Goal: Information Seeking & Learning: Understand process/instructions

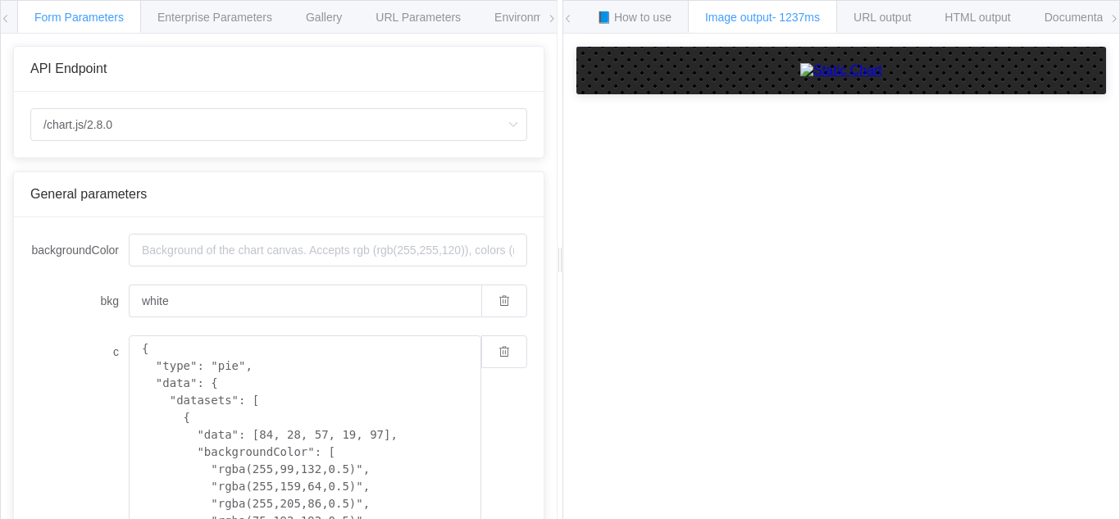
click at [188, 186] on div "General parameters" at bounding box center [279, 194] width 530 height 45
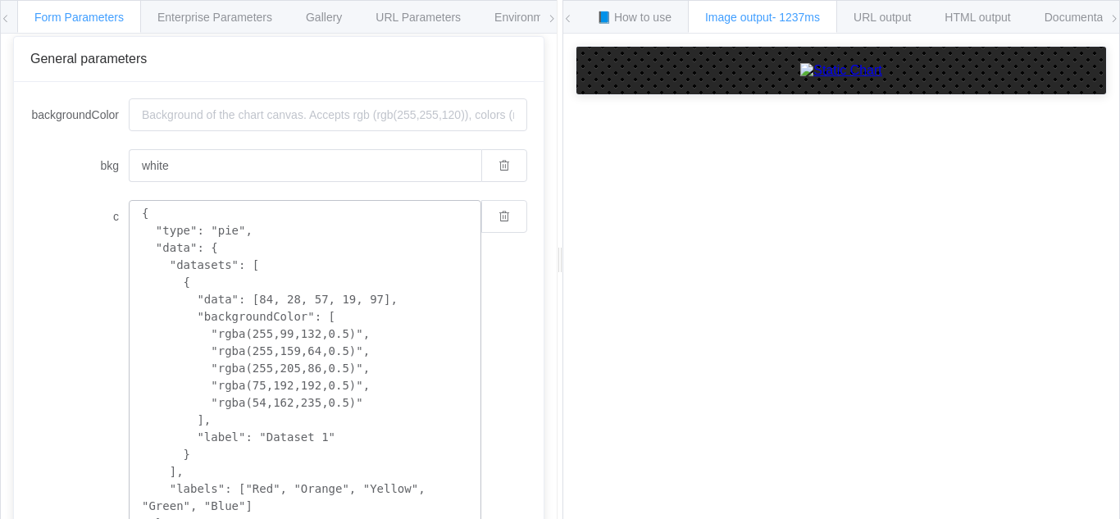
scroll to position [545, 0]
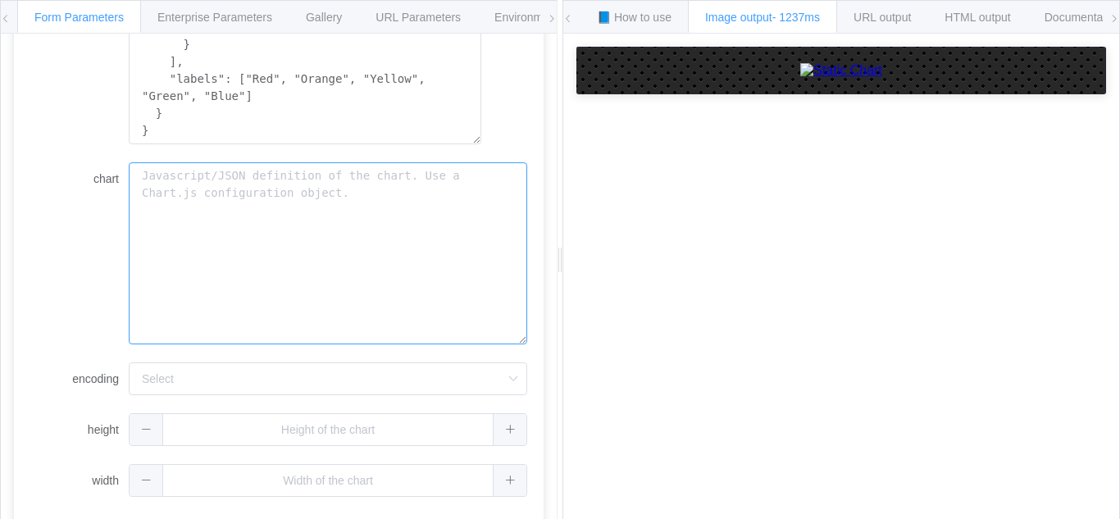
click at [309, 214] on textarea "chart" at bounding box center [328, 253] width 398 height 182
click at [309, 216] on textarea "chart" at bounding box center [328, 253] width 398 height 182
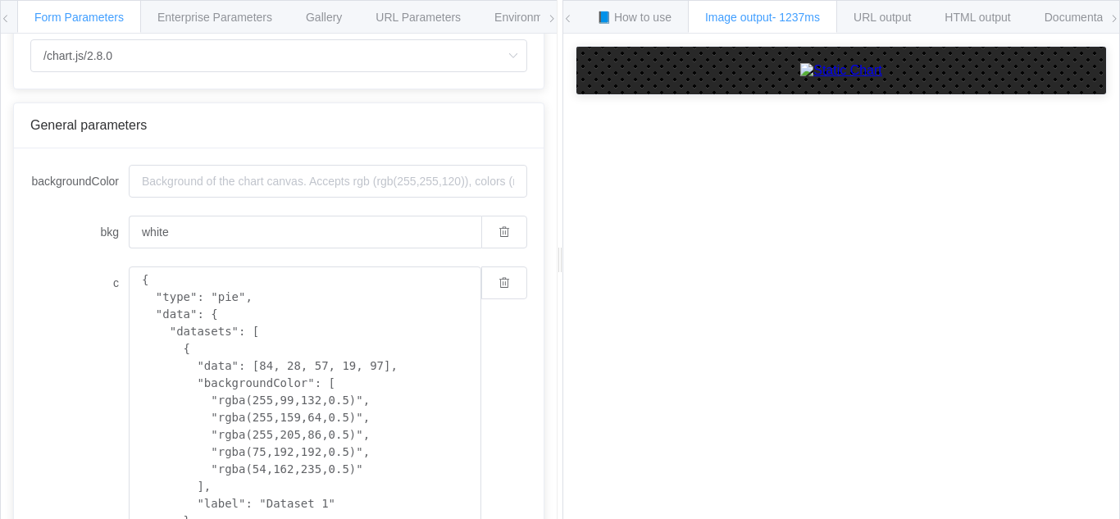
scroll to position [0, 0]
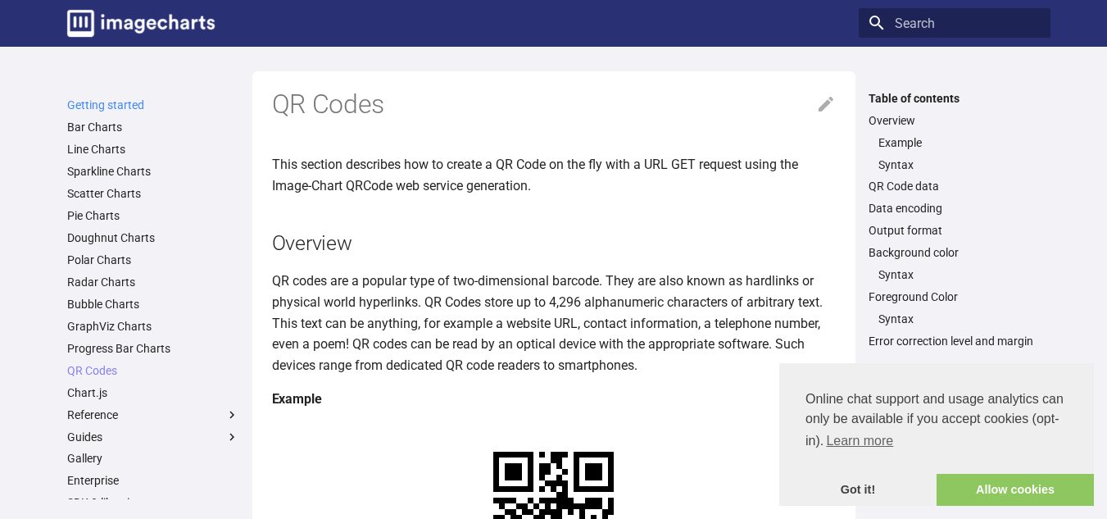
click at [113, 102] on link "Getting started" at bounding box center [153, 105] width 172 height 15
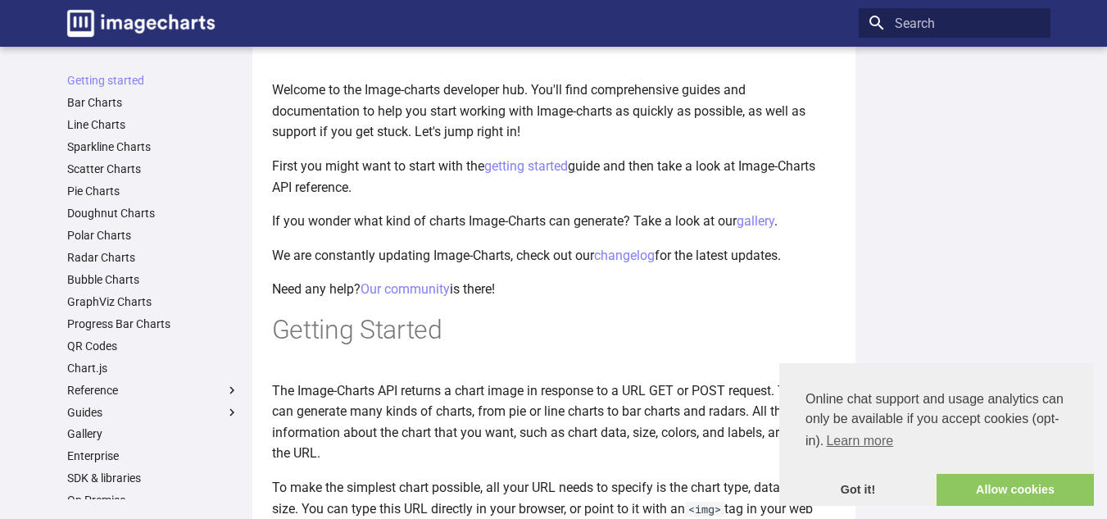
scroll to position [82, 0]
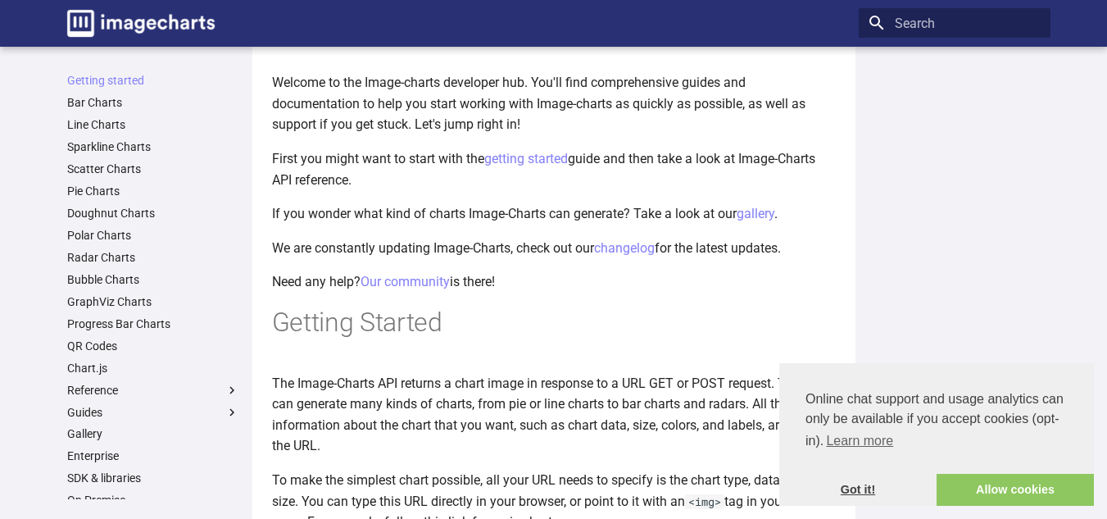
click at [865, 490] on link "Got it!" at bounding box center [858, 490] width 157 height 33
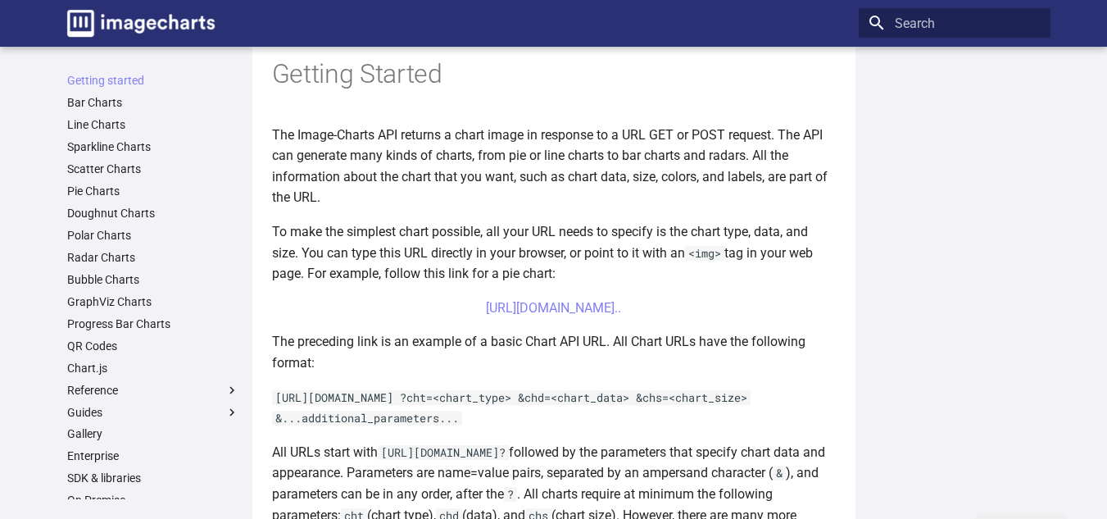
scroll to position [0, 0]
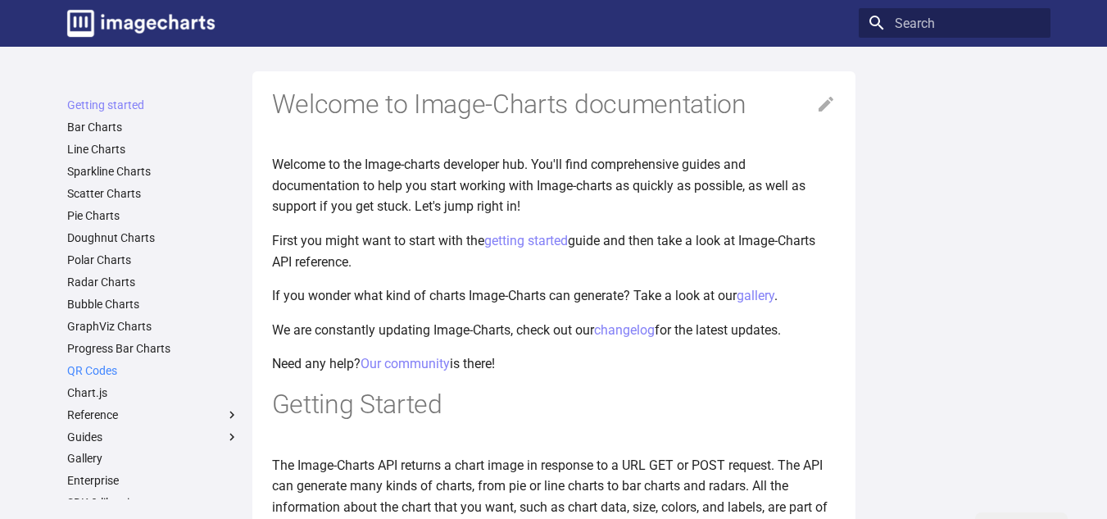
click at [117, 370] on link "QR Codes" at bounding box center [153, 370] width 172 height 15
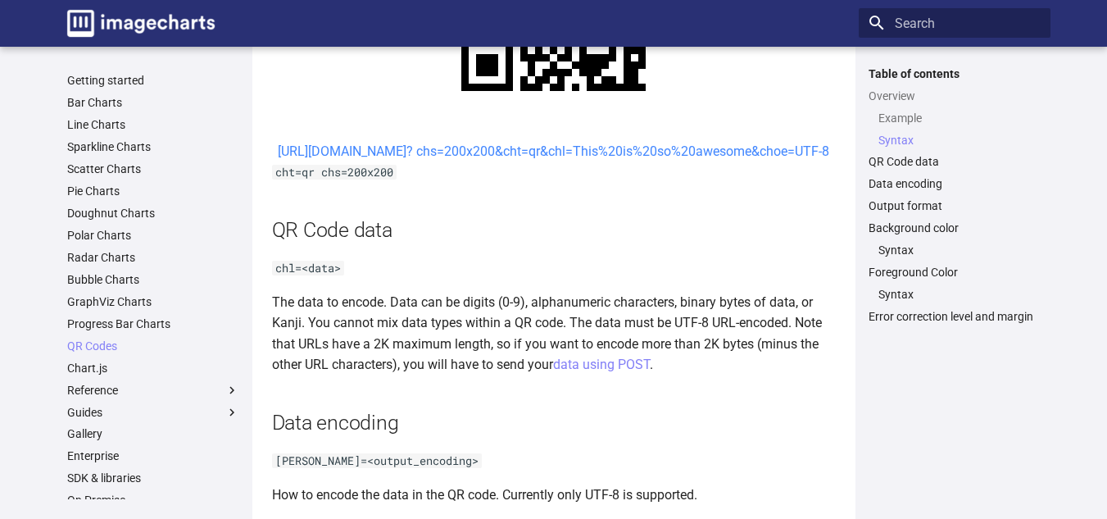
scroll to position [984, 0]
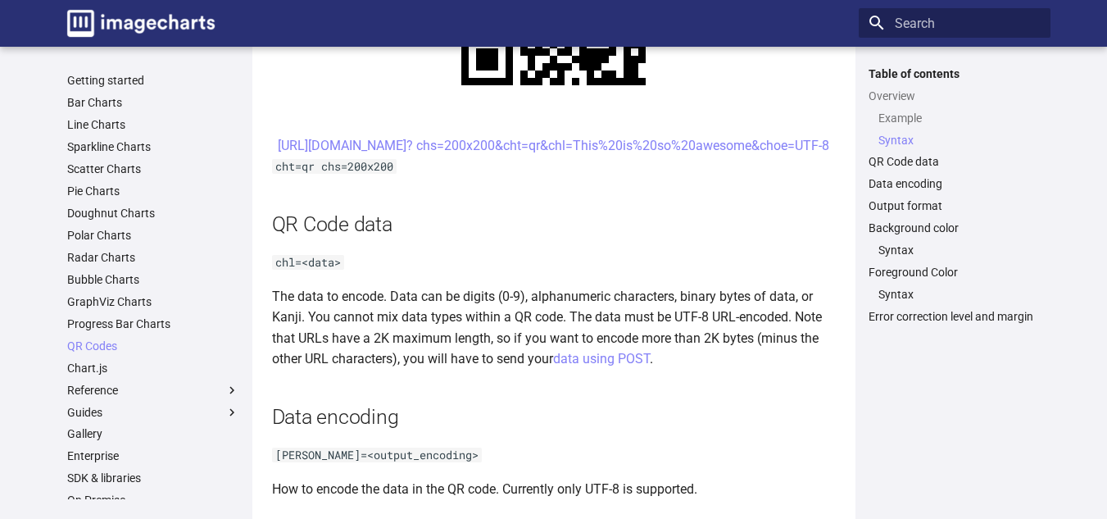
drag, startPoint x: 775, startPoint y: 159, endPoint x: 466, endPoint y: 155, distance: 309.1
click at [466, 155] on center "[URL][DOMAIN_NAME]? chs=200x200&cht=qr&chl=This%20is%20so%20awesome&choe=UTF-8" at bounding box center [554, 145] width 564 height 21
drag, startPoint x: 764, startPoint y: 170, endPoint x: 458, endPoint y: 152, distance: 306.3
click at [458, 152] on center "https://image-charts.com/chart? chs=200x200&cht=qr&chl=This%20is%20so%20awesome…" at bounding box center [554, 145] width 564 height 21
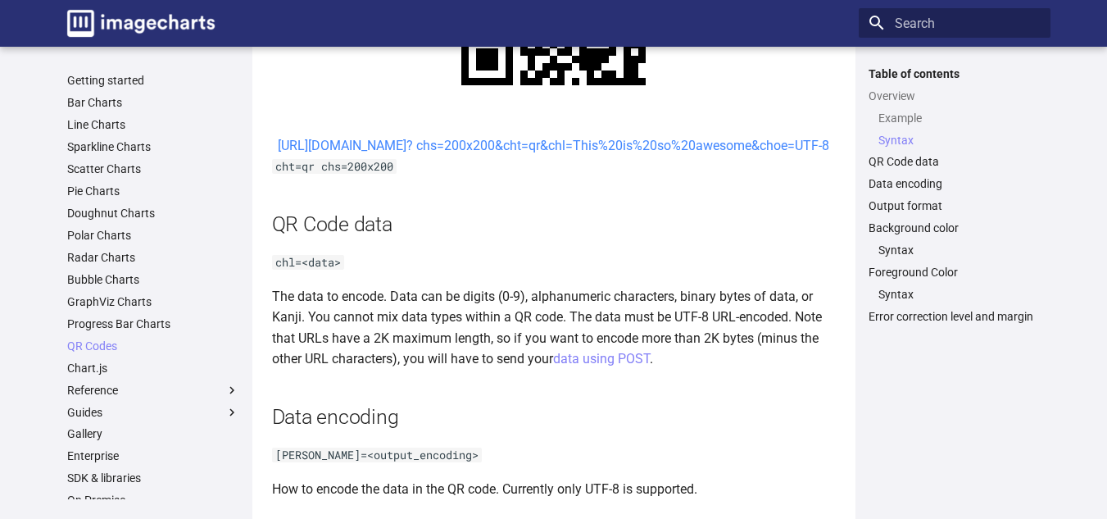
copy link "https://image-charts.com/chart? chs=200x200&cht=qr&chl=This%20is%20so%20awesome…"
click at [447, 153] on link "https://image-charts.com/chart? chs=200x200&cht=qr&chl=This%20is%20so%20awesome…" at bounding box center [554, 146] width 552 height 16
drag, startPoint x: 765, startPoint y: 161, endPoint x: 462, endPoint y: 146, distance: 303.7
click at [462, 146] on center "https://image-charts.com/chart? chs=200x200&cht=qr&chl=This%20is%20so%20awesome…" at bounding box center [554, 145] width 564 height 21
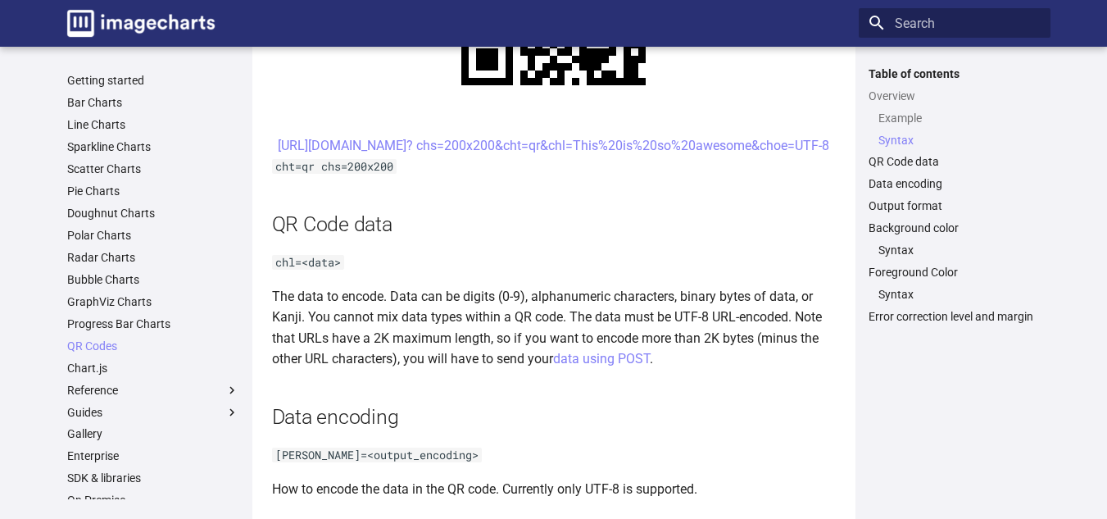
click at [441, 150] on center "https://image-charts.com/chart? chs=200x200&cht=qr&chl=This%20is%20so%20awesome…" at bounding box center [554, 145] width 564 height 21
drag, startPoint x: 441, startPoint y: 150, endPoint x: 503, endPoint y: 167, distance: 64.6
click at [503, 157] on center "https://image-charts.com/chart? chs=200x200&cht=qr&chl=This%20is%20so%20awesome…" at bounding box center [554, 145] width 564 height 21
copy link "https://image-charts.com/chart? chs=200x200&cht=qr&chl=This%20is%20so%20awesome…"
drag, startPoint x: 774, startPoint y: 161, endPoint x: 416, endPoint y: 180, distance: 357.9
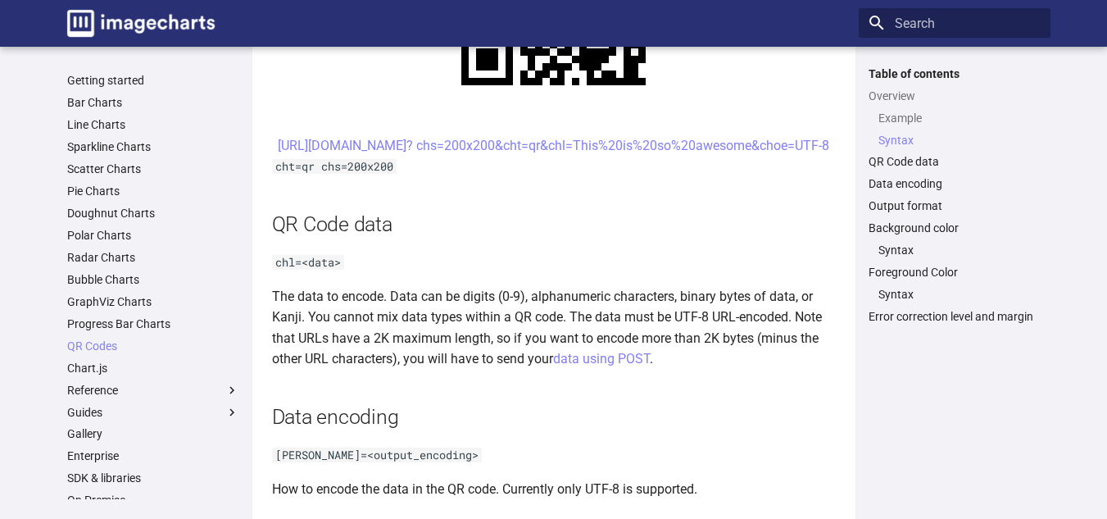
drag, startPoint x: 421, startPoint y: 195, endPoint x: 403, endPoint y: 144, distance: 53.9
copy link "https://image-charts.com/chart? chs=200x200&cht=qr&chl=This%20is%20so%20awesome…"
